Goal: Check status

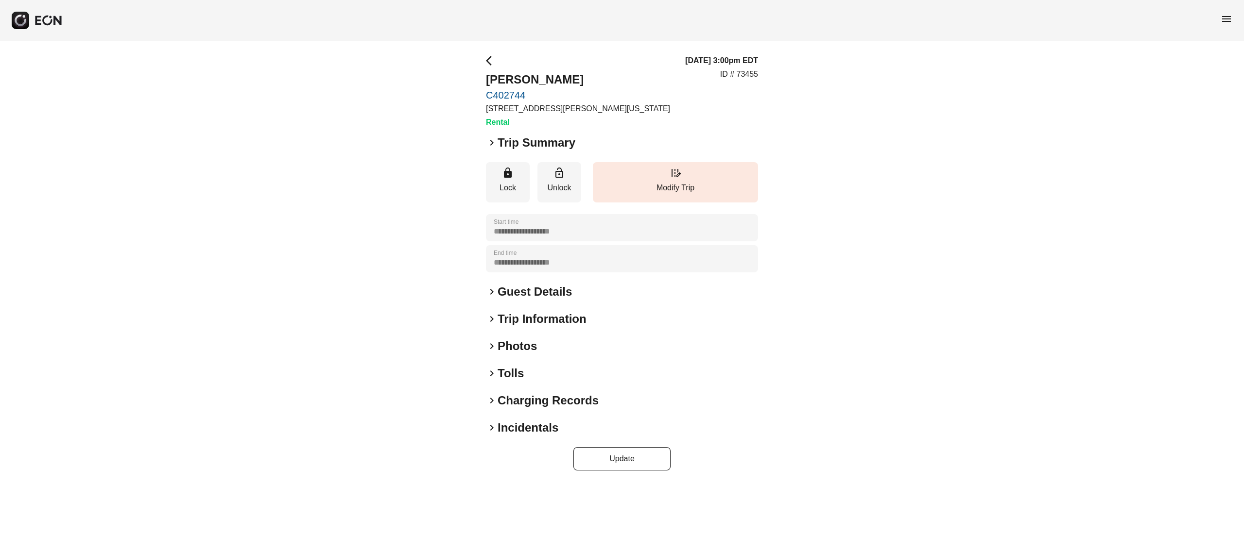
click at [532, 290] on h2 "Guest Details" at bounding box center [535, 292] width 74 height 16
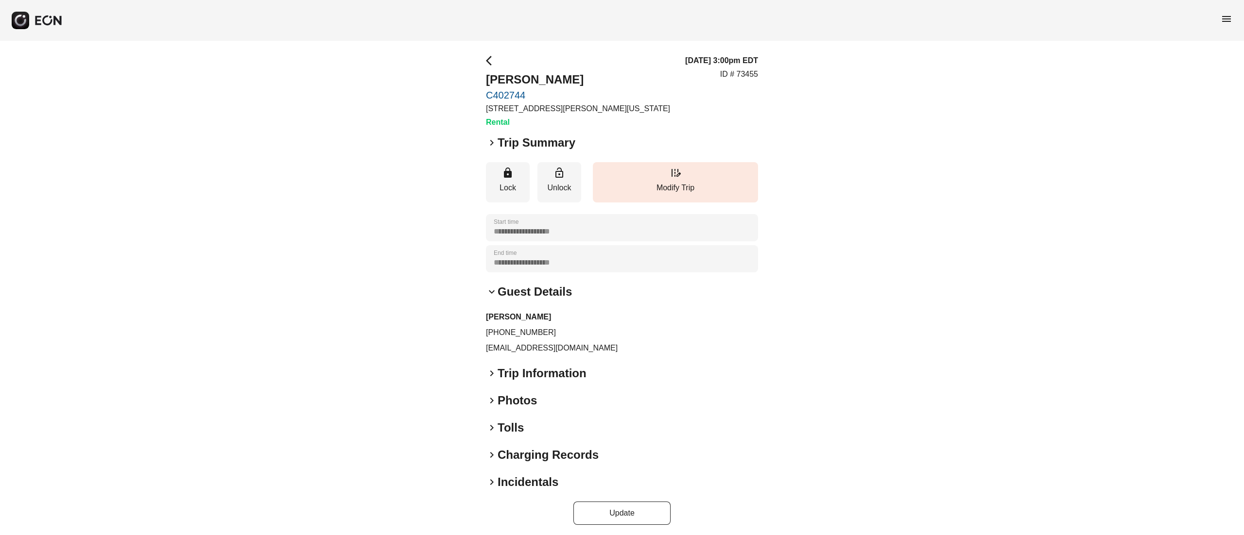
click at [532, 290] on h2 "Guest Details" at bounding box center [535, 292] width 74 height 16
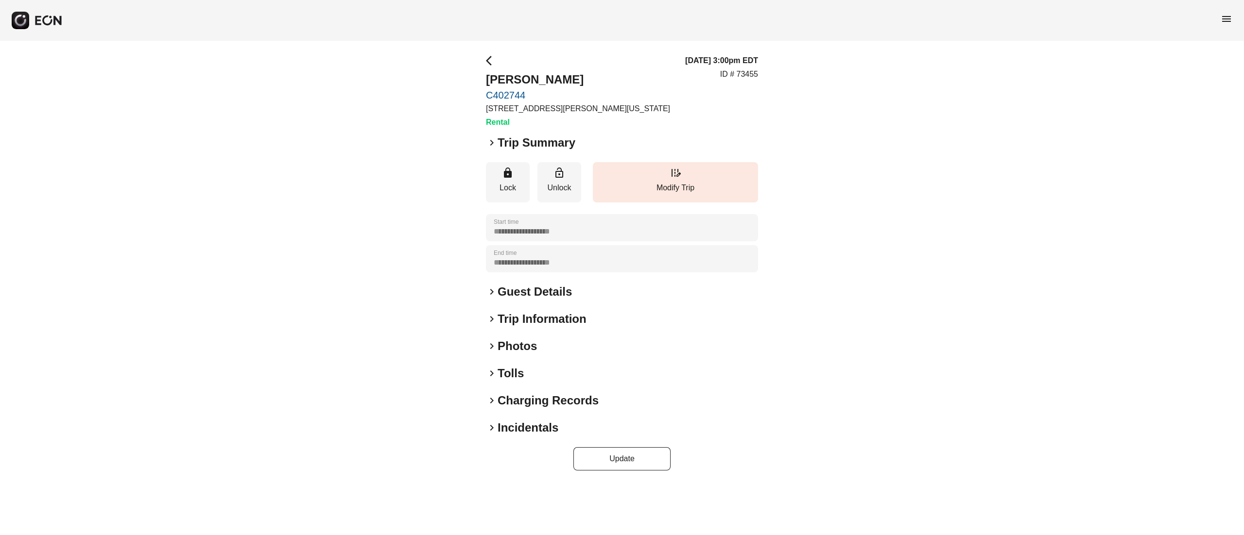
click at [519, 345] on h2 "Photos" at bounding box center [517, 347] width 39 height 16
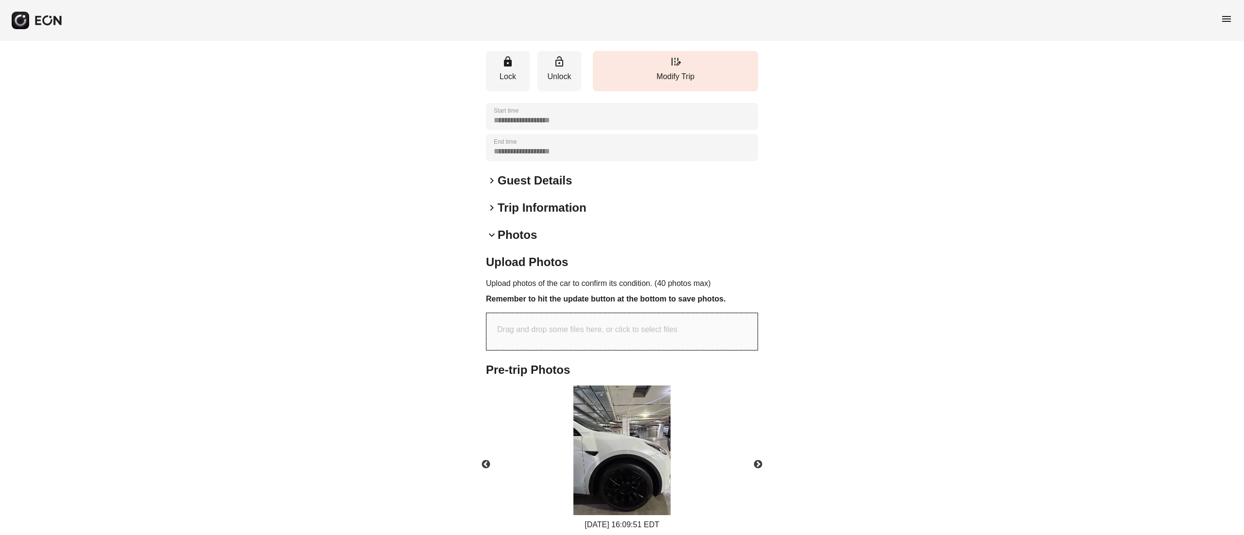
scroll to position [155, 0]
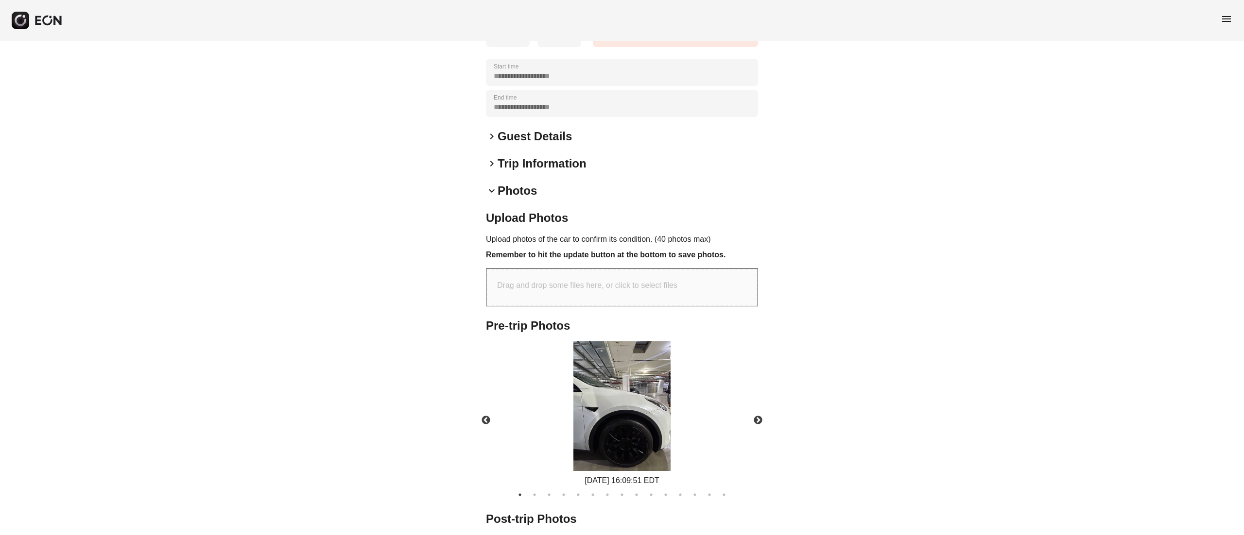
click at [627, 379] on img at bounding box center [621, 407] width 97 height 130
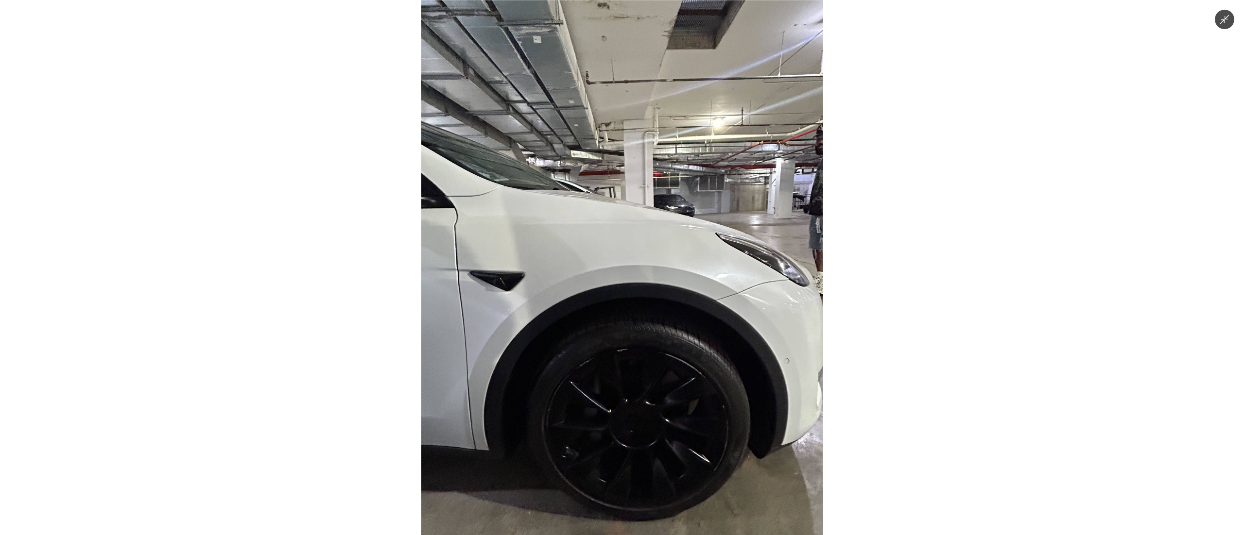
click at [664, 298] on img at bounding box center [622, 267] width 402 height 535
